Goal: Navigation & Orientation: Find specific page/section

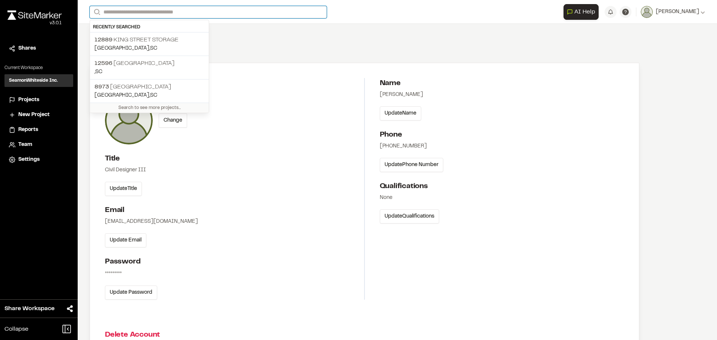
click at [182, 12] on input "Search" at bounding box center [208, 12] width 237 height 12
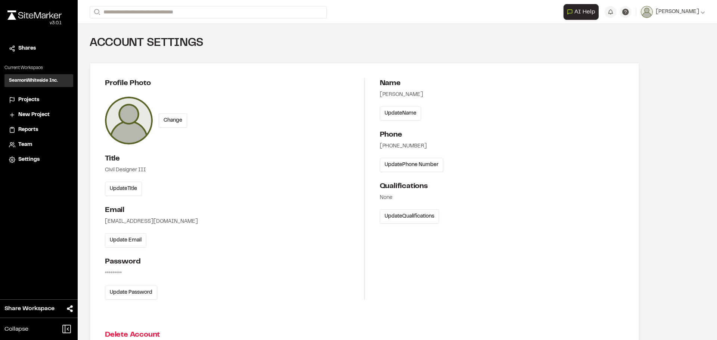
click at [138, 46] on p "[GEOGRAPHIC_DATA] , [GEOGRAPHIC_DATA]" at bounding box center [149, 48] width 110 height 8
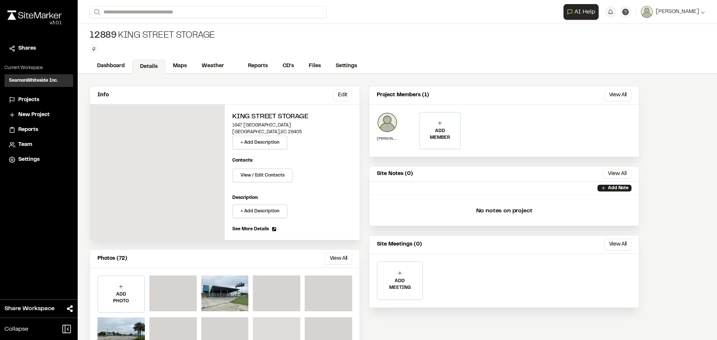
scroll to position [33, 0]
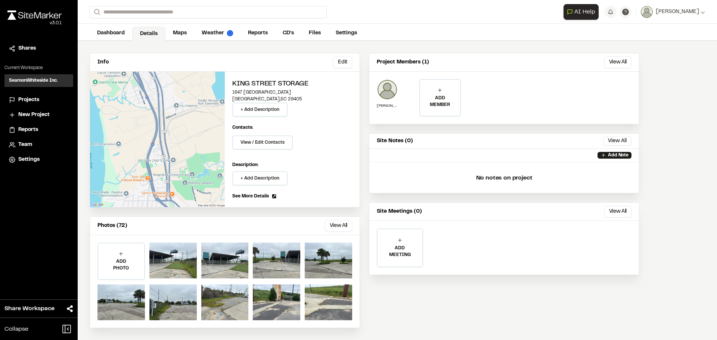
click at [342, 236] on div "ADD PHOTO Add Project Photo Click to upload photos or drag and drop Save Cancel" at bounding box center [225, 281] width 270 height 93
click at [343, 227] on button "View All" at bounding box center [338, 226] width 27 height 12
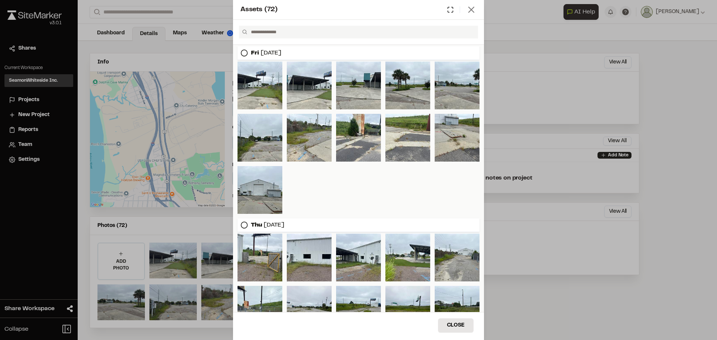
click at [473, 8] on line at bounding box center [471, 9] width 5 height 5
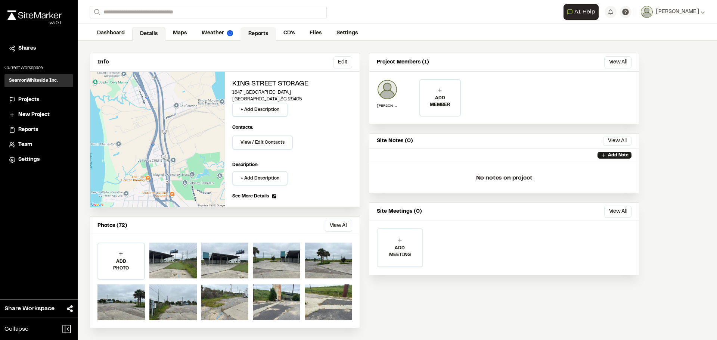
click at [257, 29] on link "Reports" at bounding box center [257, 34] width 35 height 14
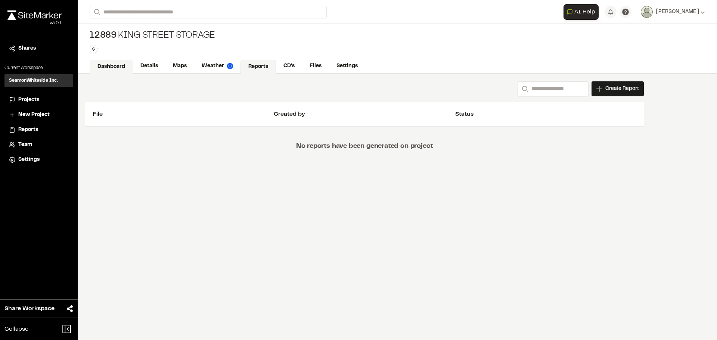
click at [118, 66] on link "Dashboard" at bounding box center [111, 67] width 43 height 14
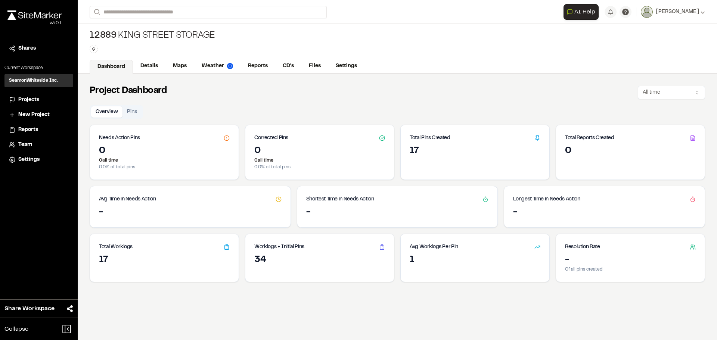
click at [413, 149] on div "17" at bounding box center [475, 151] width 131 height 12
click at [260, 261] on div "34" at bounding box center [319, 260] width 131 height 12
click at [147, 257] on div "17" at bounding box center [164, 260] width 131 height 12
click at [224, 249] on icon at bounding box center [227, 247] width 6 height 6
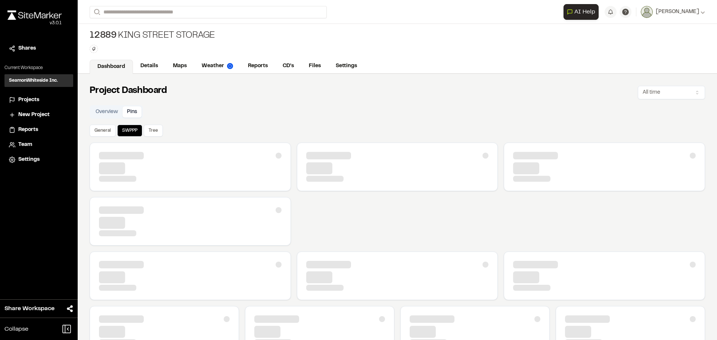
click at [134, 111] on button "Pins" at bounding box center [131, 111] width 19 height 11
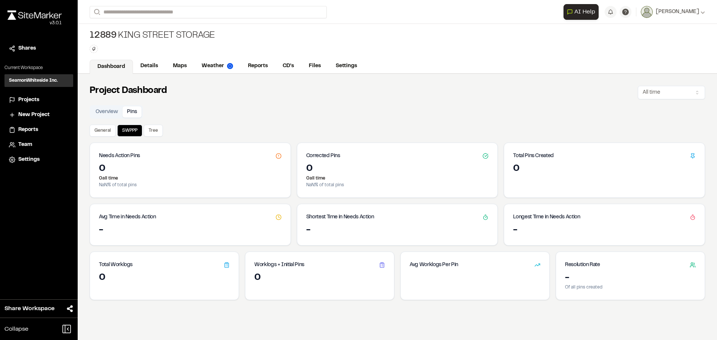
click at [108, 71] on link "Dashboard" at bounding box center [111, 67] width 43 height 14
click at [150, 68] on link "Details" at bounding box center [149, 67] width 33 height 14
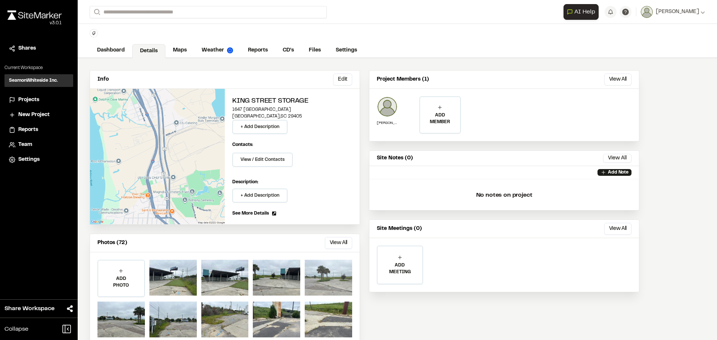
scroll to position [33, 0]
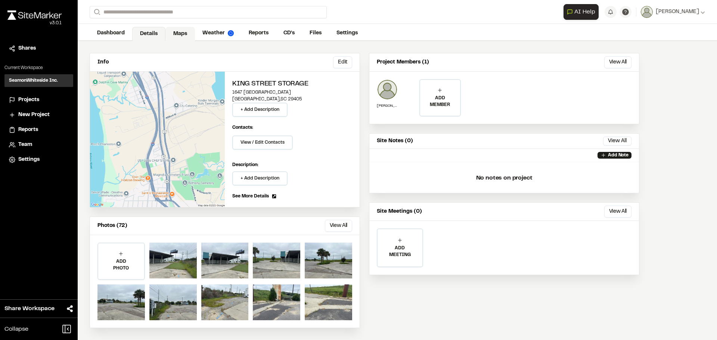
click at [176, 33] on link "Maps" at bounding box center [180, 34] width 30 height 14
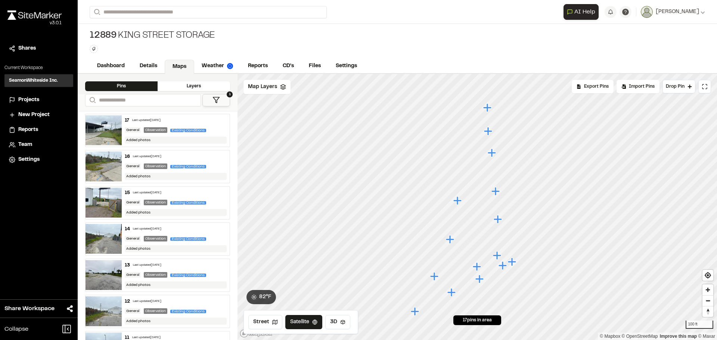
click at [487, 109] on icon "Map marker" at bounding box center [487, 107] width 8 height 8
